Goal: Information Seeking & Learning: Learn about a topic

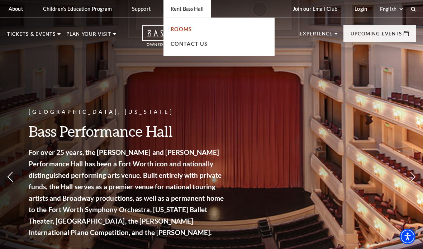
click at [184, 29] on link "Rooms" at bounding box center [182, 29] width 22 height 6
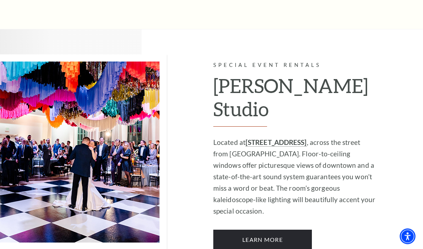
scroll to position [556, 0]
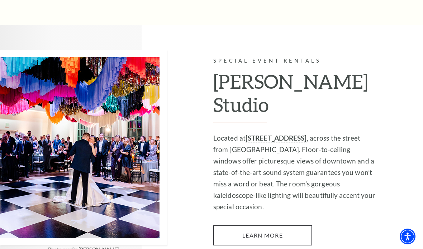
click at [264, 226] on link "Learn More" at bounding box center [262, 236] width 99 height 20
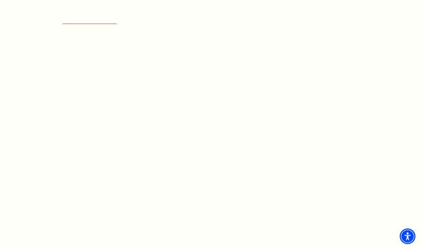
scroll to position [557, 0]
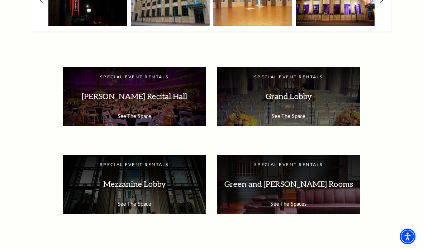
scroll to position [1209, 0]
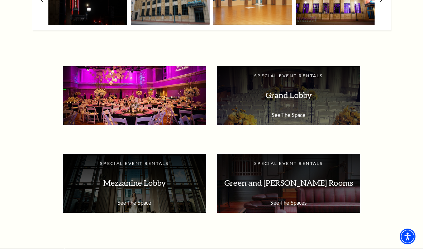
click at [124, 95] on p "Van Cliburn Recital Hall" at bounding box center [134, 95] width 129 height 23
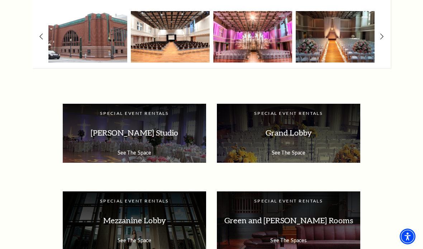
scroll to position [1159, 0]
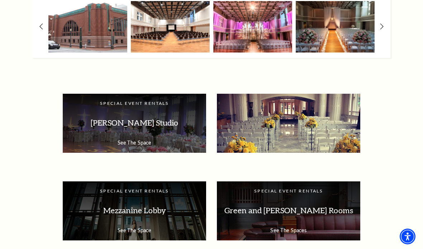
click at [326, 133] on div "Special Event Rentals Grand Lobby See The Space" at bounding box center [288, 123] width 143 height 59
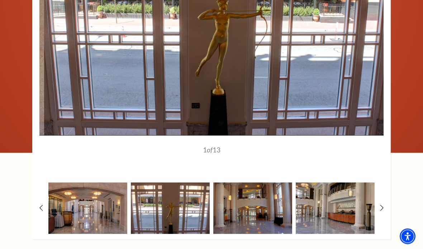
scroll to position [813, 0]
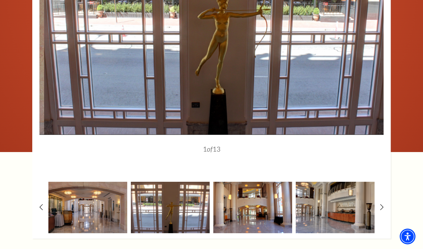
click at [257, 216] on img at bounding box center [252, 208] width 79 height 52
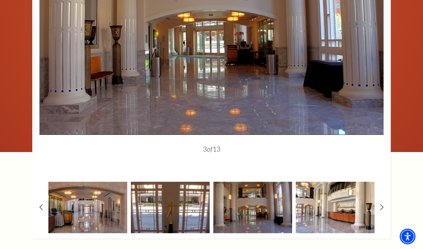
click at [334, 215] on img at bounding box center [335, 208] width 79 height 52
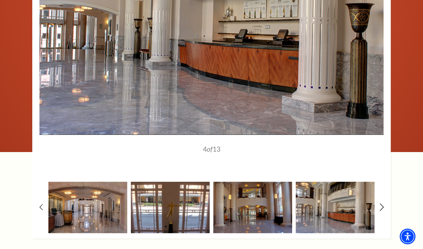
click at [380, 204] on icon at bounding box center [382, 208] width 5 height 8
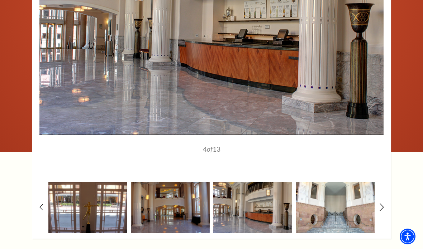
click at [381, 204] on icon at bounding box center [382, 208] width 5 height 8
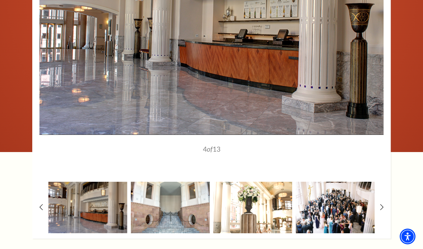
click at [267, 209] on img at bounding box center [252, 208] width 79 height 52
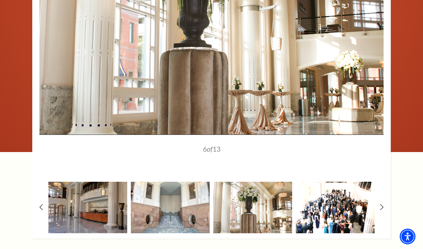
click at [343, 207] on img at bounding box center [335, 208] width 79 height 52
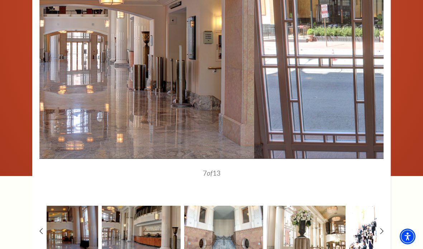
click at [357, 226] on img at bounding box center [388, 232] width 79 height 52
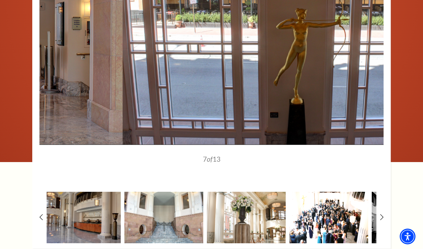
scroll to position [803, 0]
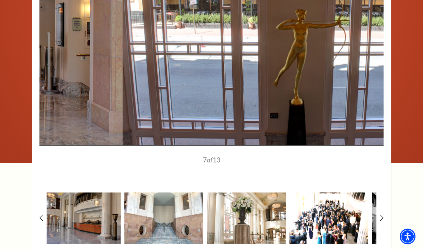
click at [319, 220] on img at bounding box center [328, 219] width 79 height 52
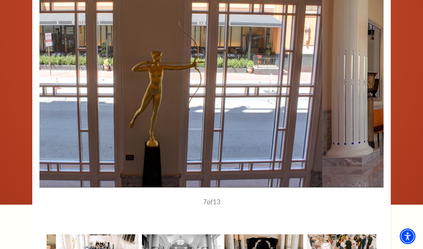
scroll to position [761, 0]
click at [173, 228] on div "7 of 13" at bounding box center [211, 218] width 276 height 39
click at [175, 229] on div "7 of 13" at bounding box center [211, 218] width 276 height 39
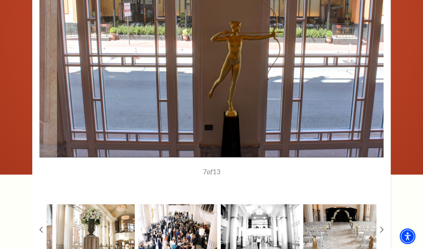
scroll to position [791, 0]
click at [271, 227] on img at bounding box center [260, 231] width 79 height 52
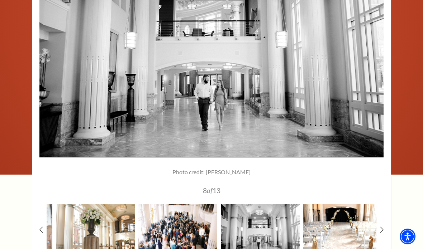
click at [338, 237] on img at bounding box center [342, 231] width 79 height 52
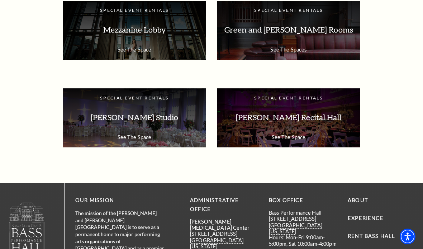
scroll to position [1088, 0]
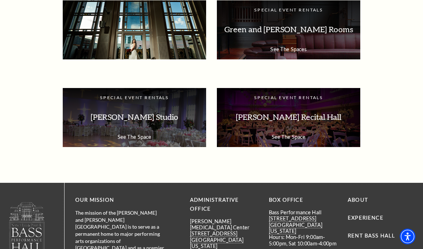
click at [181, 36] on p "Mezzanine Lobby" at bounding box center [134, 29] width 129 height 23
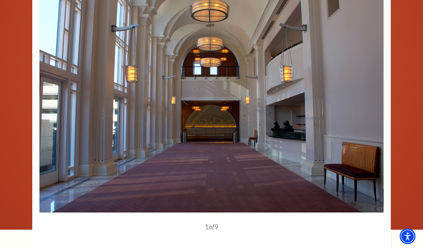
scroll to position [737, 0]
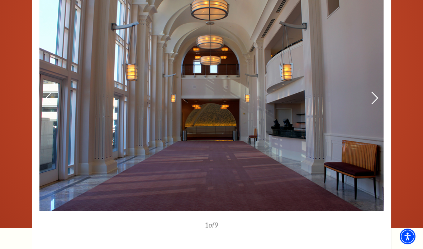
click at [374, 99] on use at bounding box center [374, 98] width 6 height 13
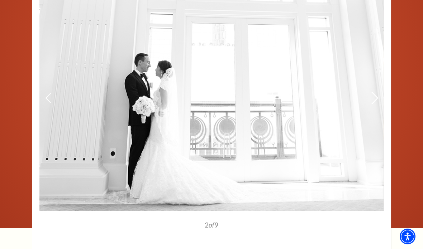
click at [374, 99] on use at bounding box center [374, 98] width 6 height 13
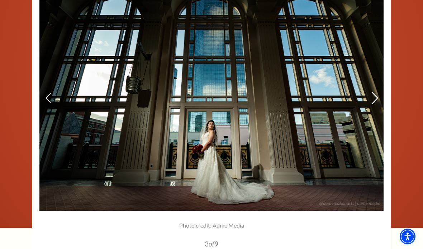
click at [374, 99] on use at bounding box center [374, 98] width 6 height 13
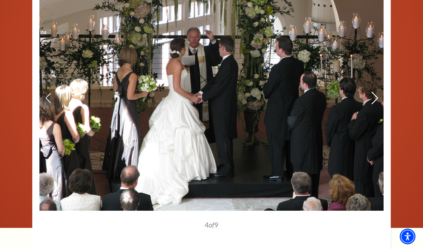
click at [374, 99] on use at bounding box center [374, 98] width 6 height 13
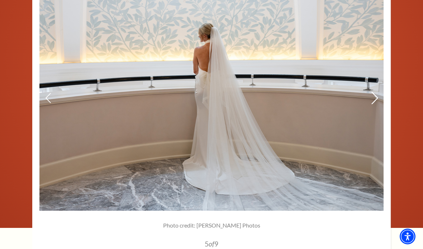
click at [374, 99] on use at bounding box center [374, 98] width 6 height 13
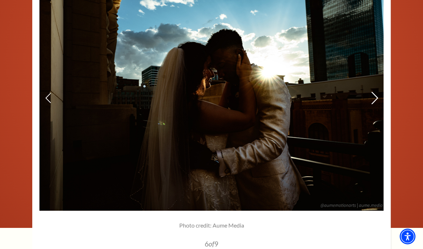
click at [374, 99] on use at bounding box center [374, 98] width 6 height 13
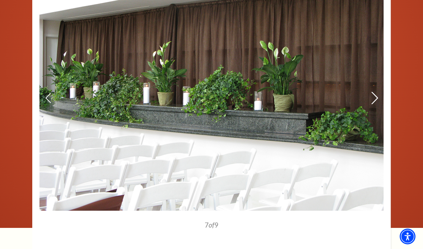
click at [374, 99] on use at bounding box center [374, 98] width 6 height 13
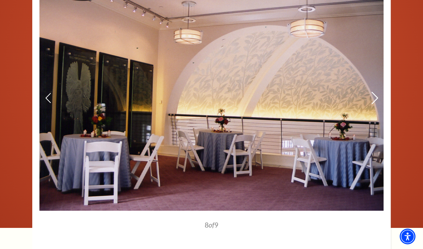
click at [374, 99] on use at bounding box center [374, 98] width 6 height 13
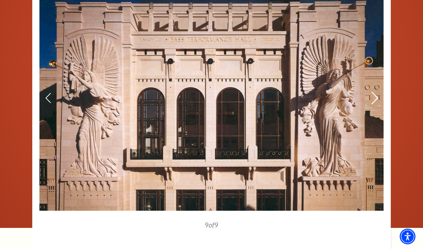
click at [374, 99] on use at bounding box center [374, 98] width 6 height 13
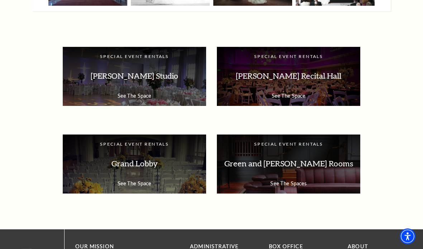
scroll to position [1041, 0]
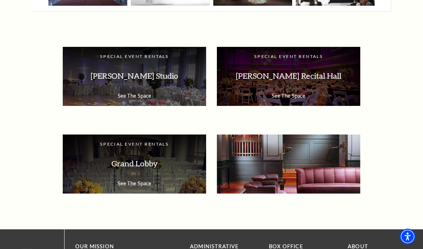
click at [291, 170] on p "Green and Richardson Rooms" at bounding box center [288, 164] width 129 height 23
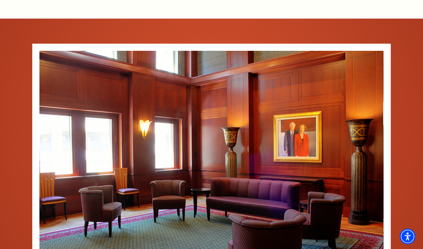
scroll to position [702, 0]
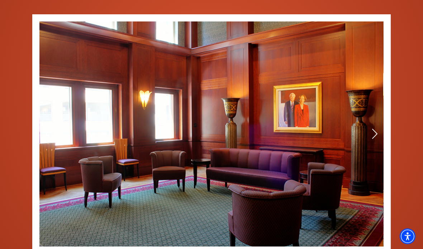
click at [380, 99] on img at bounding box center [211, 134] width 344 height 225
click at [373, 103] on img at bounding box center [211, 134] width 344 height 225
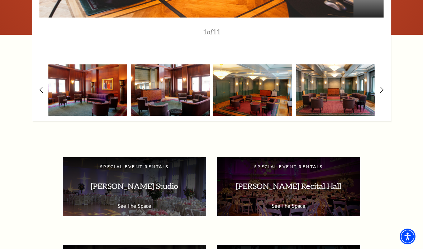
scroll to position [931, 0]
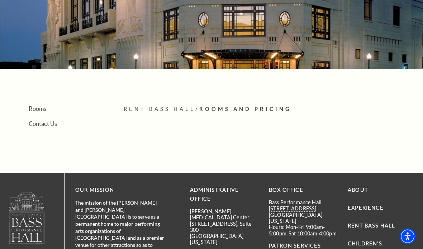
scroll to position [69, 0]
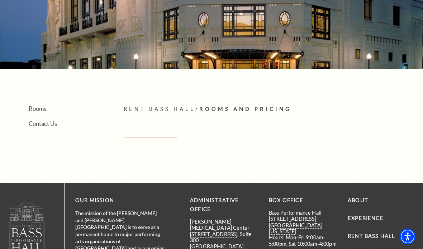
click at [149, 138] on article "Rent Bass Hall / Rooms And Pricing Empty heading" at bounding box center [270, 126] width 292 height 43
click at [161, 101] on div "Search Rooms Contact Us Rent Bass Hall / Rooms And Pricing Empty heading Rooms …" at bounding box center [211, 147] width 423 height 446
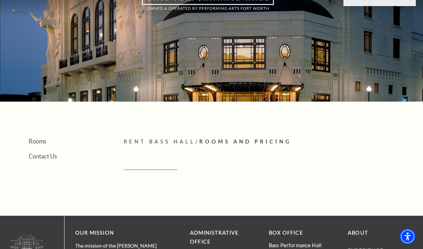
scroll to position [0, 0]
